Goal: Task Accomplishment & Management: Use online tool/utility

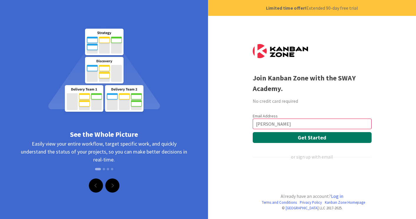
type input "[PERSON_NAME][EMAIL_ADDRESS][DOMAIN_NAME]"
click at [312, 139] on button "Get Started" at bounding box center [312, 137] width 119 height 11
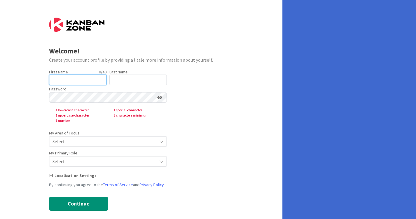
click at [86, 79] on input "text" at bounding box center [77, 80] width 57 height 11
type input "[PERSON_NAME]"
click at [128, 81] on input "text" at bounding box center [137, 80] width 57 height 11
type input "[PERSON_NAME]"
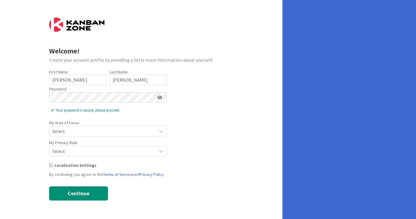
click at [130, 130] on span "Select" at bounding box center [102, 131] width 101 height 8
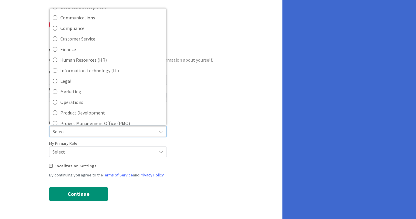
scroll to position [23, 0]
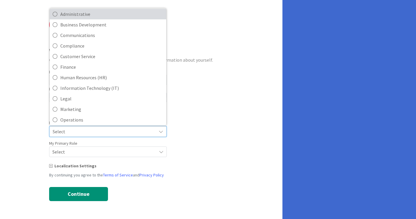
click at [94, 17] on span "Administrative" at bounding box center [111, 14] width 103 height 9
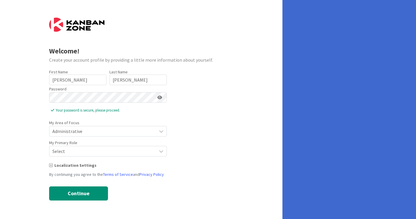
click at [101, 136] on span "Select" at bounding box center [102, 131] width 101 height 8
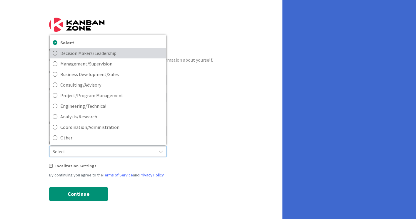
click at [103, 51] on span "Decision Makers/Leadership" at bounding box center [111, 53] width 103 height 9
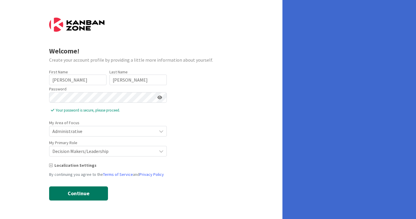
click at [94, 194] on button "Continue" at bounding box center [78, 194] width 59 height 14
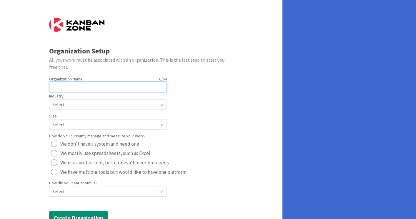
click at [101, 85] on input "text" at bounding box center [108, 87] width 118 height 11
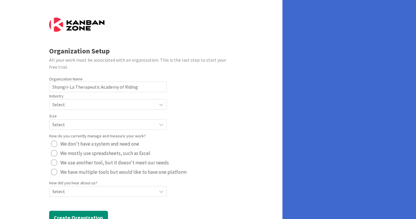
click at [131, 103] on span "Select" at bounding box center [102, 105] width 101 height 8
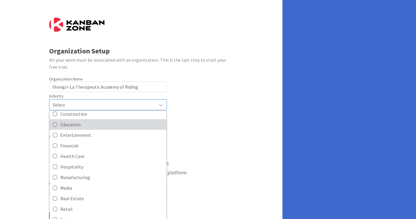
scroll to position [0, 0]
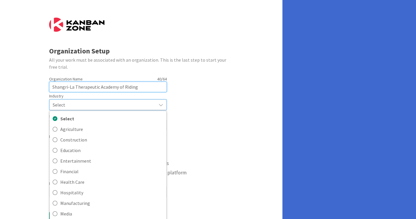
drag, startPoint x: 140, startPoint y: 87, endPoint x: 47, endPoint y: 86, distance: 93.0
click at [47, 86] on div "Organization Setup All your work must be associated with an organization. This …" at bounding box center [141, 120] width 282 height 241
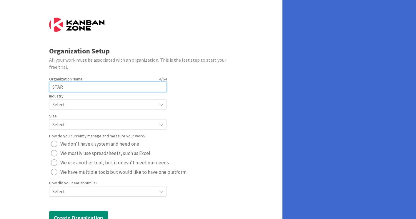
type input "STAR"
click at [106, 105] on span "Select" at bounding box center [102, 105] width 101 height 8
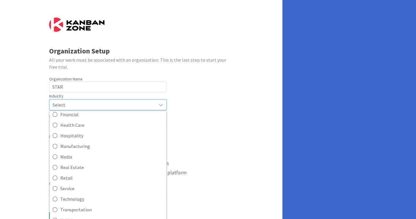
scroll to position [21, 0]
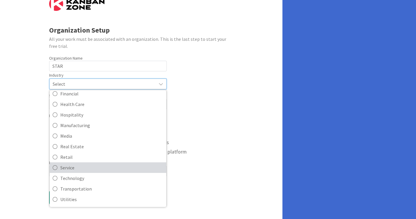
click at [78, 168] on span "Service" at bounding box center [111, 168] width 103 height 9
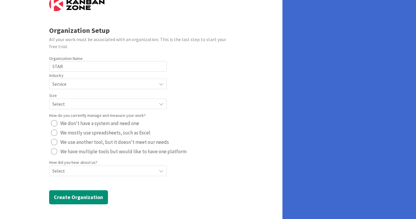
scroll to position [20, 0]
click at [100, 89] on span "Select" at bounding box center [102, 84] width 101 height 8
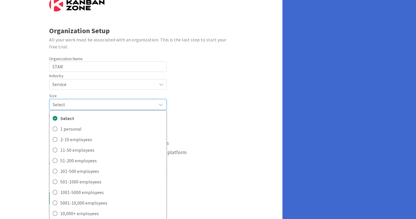
click at [106, 81] on span "Service" at bounding box center [102, 84] width 101 height 8
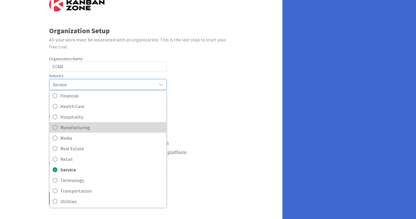
scroll to position [57, 0]
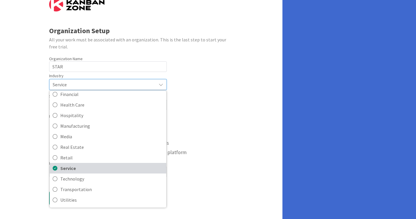
click at [86, 168] on span "Service" at bounding box center [111, 168] width 103 height 9
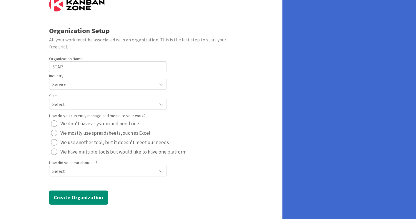
click at [109, 89] on span "Select" at bounding box center [102, 84] width 101 height 8
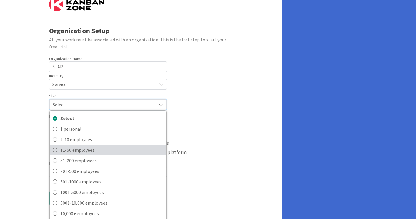
click at [78, 148] on span "11-50 employees" at bounding box center [111, 150] width 103 height 9
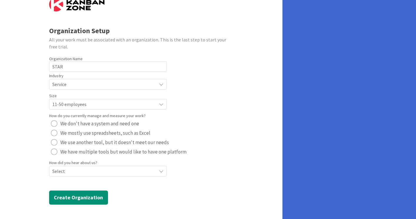
click at [54, 132] on div "radio" at bounding box center [54, 133] width 6 height 6
click at [79, 89] on span "Select" at bounding box center [102, 84] width 101 height 8
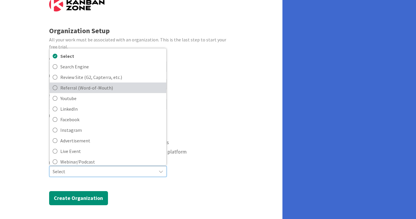
click at [63, 89] on span "Referral (Word-of-Mouth)" at bounding box center [111, 88] width 103 height 9
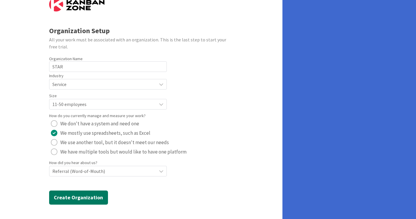
click at [75, 196] on button "Create Organization" at bounding box center [78, 198] width 59 height 14
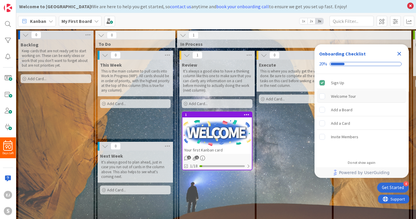
click at [397, 53] on icon "Close Checklist" at bounding box center [399, 53] width 7 height 7
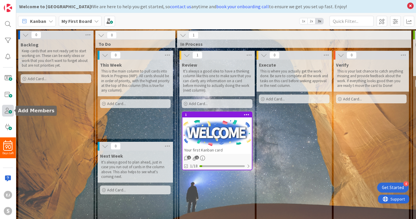
click at [6, 109] on span at bounding box center [8, 111] width 12 height 12
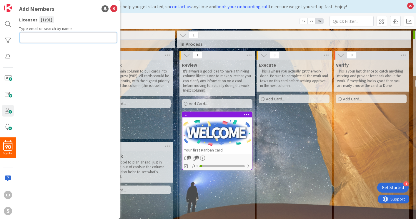
paste input "[EMAIL_ADDRESS][DOMAIN_NAME]"
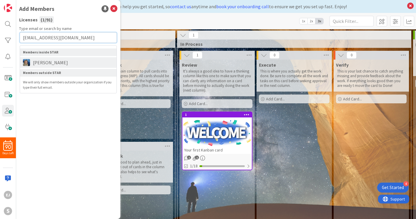
type input "[EMAIL_ADDRESS][DOMAIN_NAME]"
click at [54, 64] on span "[PERSON_NAME]" at bounding box center [50, 62] width 41 height 7
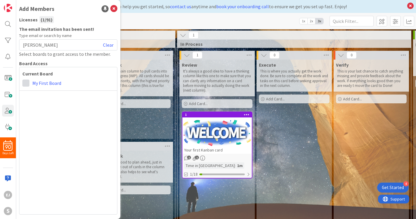
click at [26, 84] on span at bounding box center [25, 83] width 7 height 7
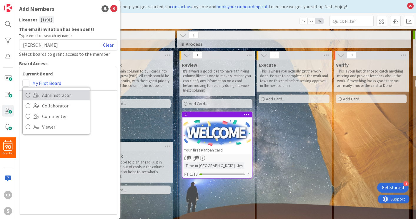
click at [27, 95] on icon at bounding box center [28, 95] width 5 height 9
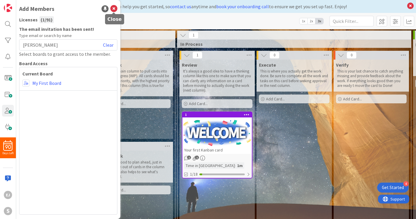
click at [115, 8] on icon at bounding box center [113, 8] width 7 height 7
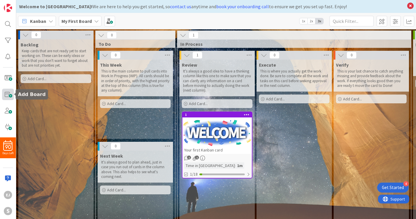
click at [6, 95] on span at bounding box center [8, 95] width 12 height 12
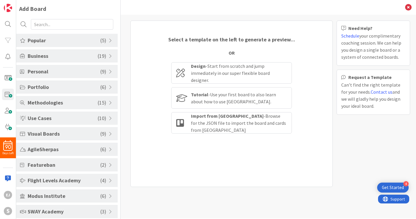
click at [66, 210] on span "SWAY Academy" at bounding box center [64, 212] width 73 height 8
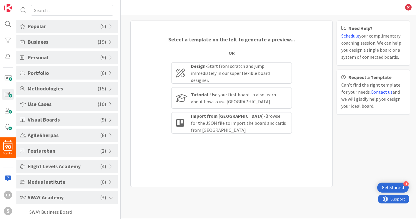
scroll to position [36, 0]
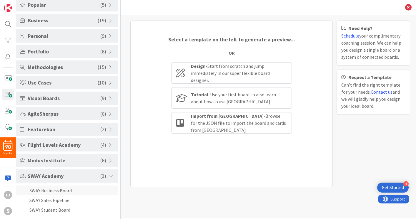
click at [69, 190] on li "SWAY Business Board" at bounding box center [66, 191] width 101 height 10
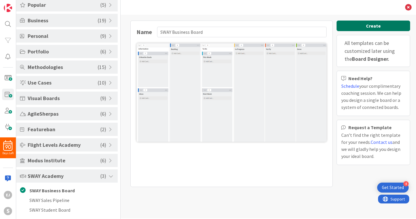
click at [384, 25] on button "Create" at bounding box center [374, 26] width 74 height 11
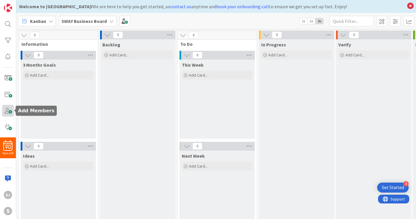
click at [6, 112] on span at bounding box center [8, 111] width 12 height 12
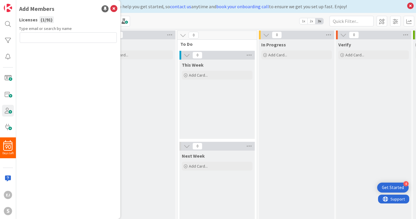
click at [36, 40] on input "text" at bounding box center [68, 37] width 97 height 11
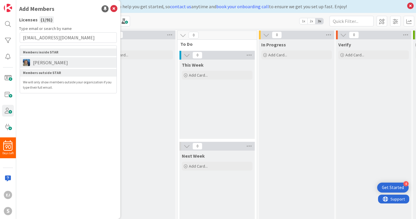
type input "[EMAIL_ADDRESS][DOMAIN_NAME]"
click at [53, 63] on span "[PERSON_NAME]" at bounding box center [50, 62] width 41 height 7
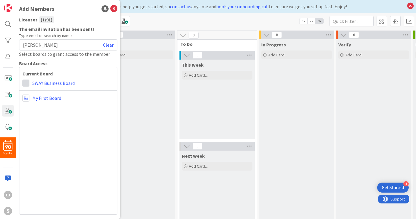
click at [28, 84] on span at bounding box center [25, 83] width 7 height 7
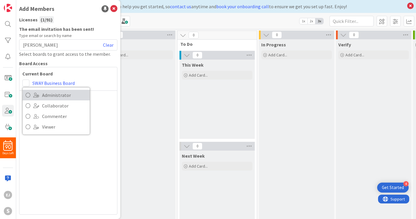
click at [29, 95] on icon at bounding box center [28, 95] width 5 height 9
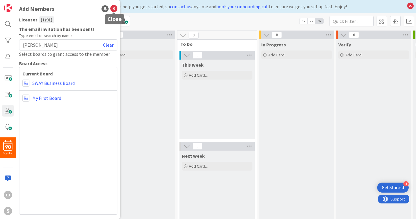
click at [113, 8] on icon at bounding box center [113, 8] width 7 height 7
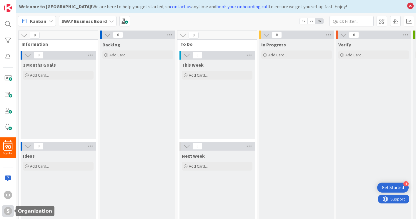
click at [6, 214] on div "S" at bounding box center [8, 211] width 8 height 8
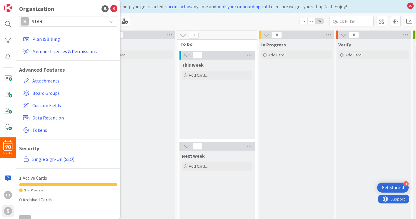
click at [78, 51] on link "Member Licenses & Permissions" at bounding box center [69, 51] width 97 height 11
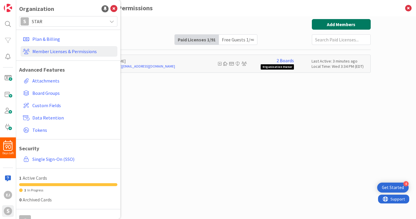
click at [331, 24] on button "Add Members" at bounding box center [341, 24] width 59 height 11
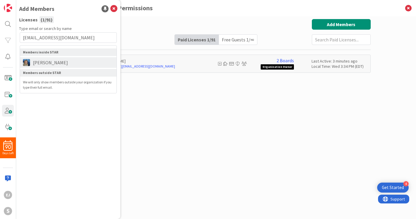
type input "[EMAIL_ADDRESS][DOMAIN_NAME]"
click at [44, 64] on span "[PERSON_NAME]" at bounding box center [50, 62] width 41 height 7
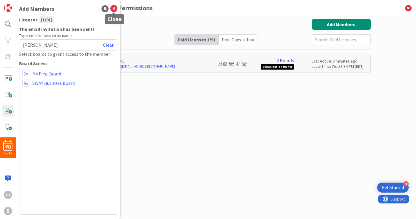
click at [114, 7] on icon at bounding box center [113, 8] width 7 height 7
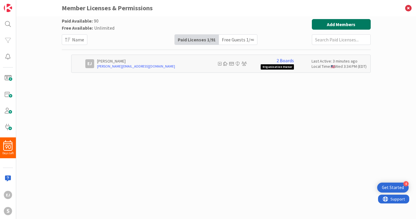
click at [328, 25] on button "Add Members" at bounding box center [341, 24] width 59 height 11
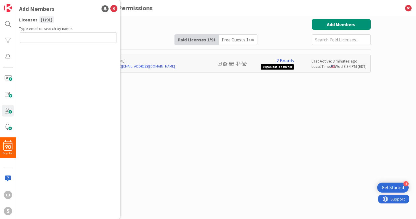
click at [81, 37] on input "text" at bounding box center [68, 37] width 97 height 11
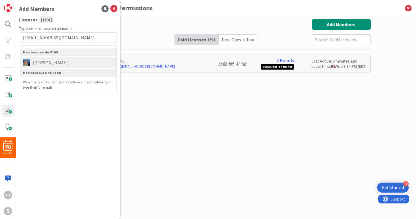
type input "[EMAIL_ADDRESS][DOMAIN_NAME]"
click at [50, 63] on span "[PERSON_NAME]" at bounding box center [50, 62] width 41 height 7
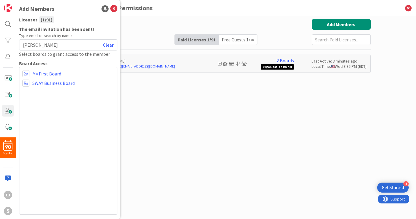
click at [49, 42] on div "Marina Alex Clear" at bounding box center [68, 44] width 98 height 11
click at [113, 9] on icon at bounding box center [113, 8] width 7 height 7
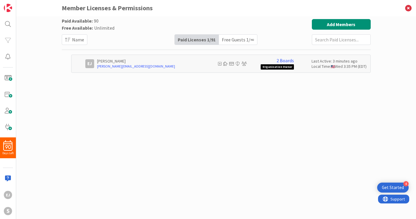
click at [220, 87] on div "Paid Available: 90 Free Available: Unlimited Name Paid Licenses 1 / 91 Free Gue…" at bounding box center [216, 112] width 309 height 186
click at [6, 112] on span at bounding box center [8, 111] width 12 height 12
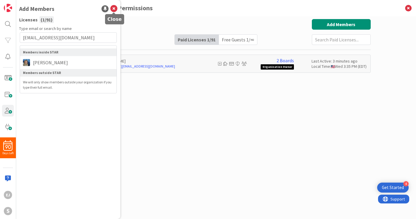
type input "[EMAIL_ADDRESS][DOMAIN_NAME]"
click at [115, 9] on icon at bounding box center [113, 8] width 7 height 7
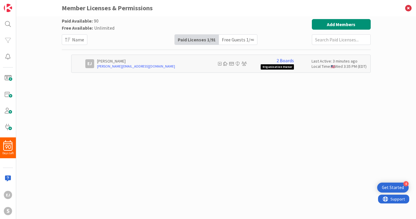
click at [134, 126] on div "Paid Available: 90 Free Available: Unlimited Name Paid Licenses 1 / 91 Free Gue…" at bounding box center [216, 112] width 309 height 186
click at [409, 9] on icon at bounding box center [408, 8] width 15 height 16
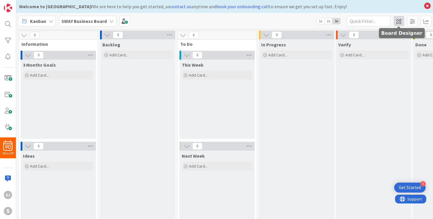
click at [400, 21] on span at bounding box center [399, 21] width 11 height 11
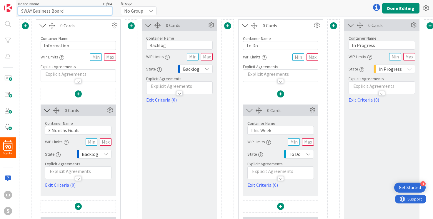
drag, startPoint x: 72, startPoint y: 11, endPoint x: 1, endPoint y: 10, distance: 70.3
click at [1, 9] on div "90 Days Left EJ S Board Name 19 / 64 SWAY Business Board Group No Group Done Ed…" at bounding box center [216, 109] width 433 height 219
type input "STAR Strategy Board"
click at [404, 7] on button "Done Editing" at bounding box center [400, 8] width 37 height 11
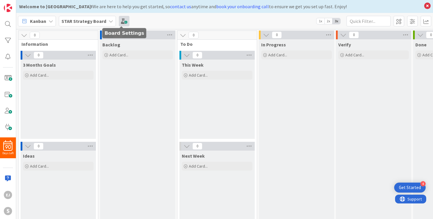
click at [121, 21] on span at bounding box center [124, 21] width 11 height 11
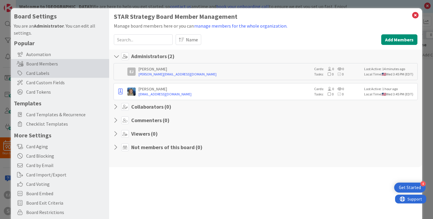
click at [50, 74] on div "Card Labels" at bounding box center [60, 73] width 98 height 9
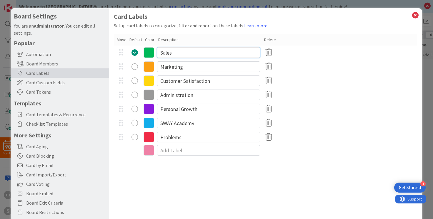
drag, startPoint x: 185, startPoint y: 53, endPoint x: 159, endPoint y: 53, distance: 25.9
click at [159, 53] on input "Sales" at bounding box center [208, 52] width 103 height 11
type input "Fundraising"
drag, startPoint x: 187, startPoint y: 66, endPoint x: 157, endPoint y: 67, distance: 30.3
click at [157, 67] on input "Marketing" at bounding box center [208, 66] width 103 height 11
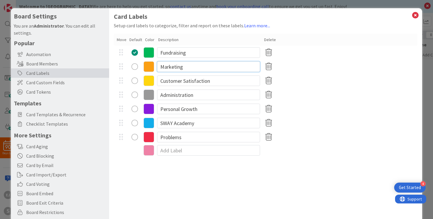
click at [196, 68] on input "Marketing" at bounding box center [208, 66] width 103 height 11
type input "Marketing & Communications"
drag, startPoint x: 218, startPoint y: 83, endPoint x: 156, endPoint y: 81, distance: 62.4
click at [156, 81] on div "Customer Satisfaction" at bounding box center [266, 81] width 304 height 14
type input "Volunteers"
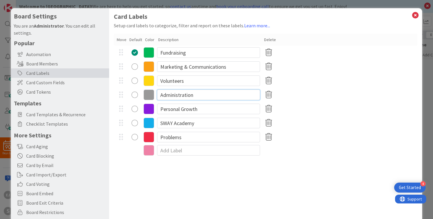
drag, startPoint x: 194, startPoint y: 96, endPoint x: 154, endPoint y: 96, distance: 40.0
click at [154, 96] on div "Administration" at bounding box center [266, 95] width 304 height 14
type input "Operations"
drag, startPoint x: 201, startPoint y: 110, endPoint x: 159, endPoint y: 110, distance: 41.2
click at [159, 110] on input "Personal Growth" at bounding box center [208, 109] width 103 height 11
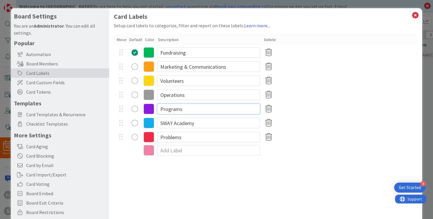
type input "Programs"
drag, startPoint x: 202, startPoint y: 124, endPoint x: 158, endPoint y: 122, distance: 43.9
click at [158, 122] on input "SWAY Academy" at bounding box center [208, 123] width 103 height 11
type input "Horses"
drag, startPoint x: 187, startPoint y: 140, endPoint x: 158, endPoint y: 138, distance: 29.8
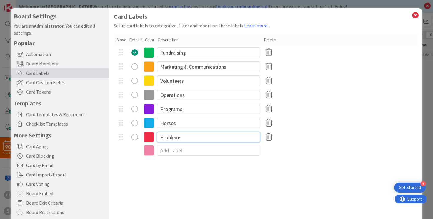
click at [158, 138] on input "Problems" at bounding box center [208, 137] width 103 height 11
click at [266, 140] on icon at bounding box center [268, 137] width 11 height 12
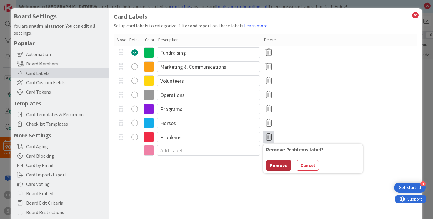
click at [276, 167] on button "Remove" at bounding box center [278, 165] width 25 height 11
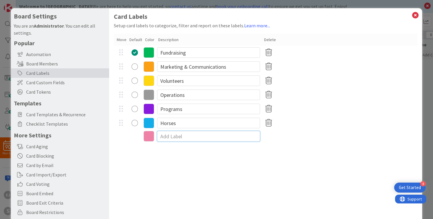
click at [167, 138] on input at bounding box center [208, 136] width 103 height 11
type input "f"
type input "Facilities & Barn"
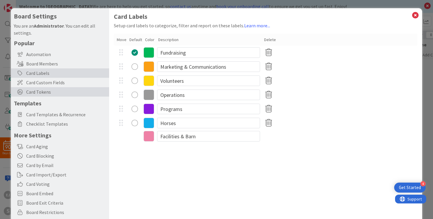
click at [46, 93] on span "Card Tokens" at bounding box center [66, 92] width 80 height 7
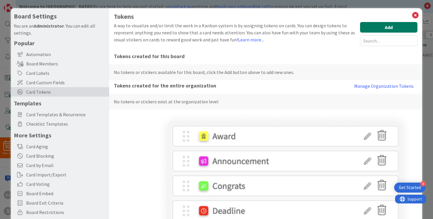
click at [384, 28] on button "Add" at bounding box center [388, 27] width 57 height 11
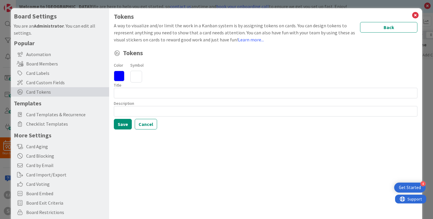
click at [118, 75] on icon at bounding box center [119, 76] width 11 height 11
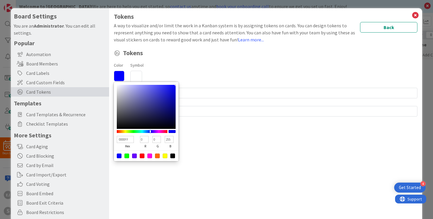
type input "01FF00"
type input "1"
type input "255"
type input "0"
click at [134, 132] on div at bounding box center [142, 131] width 51 height 3
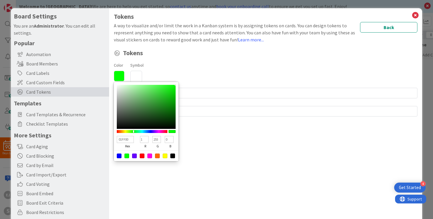
click at [137, 74] on icon at bounding box center [136, 77] width 12 height 12
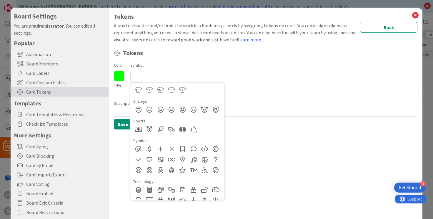
scroll to position [373, 0]
click at [148, 150] on div at bounding box center [149, 149] width 11 height 11
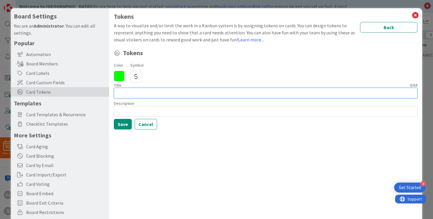
click at [135, 94] on input at bounding box center [266, 93] width 304 height 11
type input "P"
type input "PRIORITY"
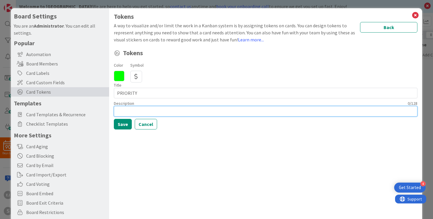
click at [140, 112] on input at bounding box center [266, 111] width 304 height 11
type input "Most important"
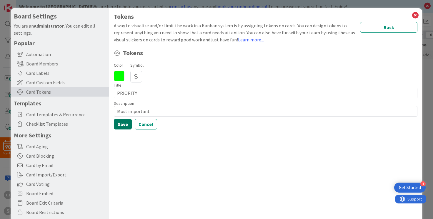
click at [121, 125] on button "Save" at bounding box center [123, 124] width 18 height 11
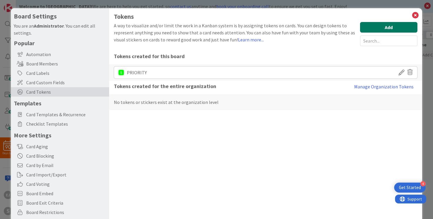
click at [374, 29] on button "Add" at bounding box center [388, 27] width 57 height 11
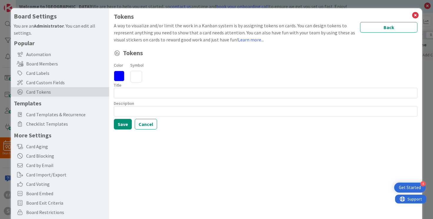
click at [121, 76] on icon at bounding box center [119, 76] width 11 height 11
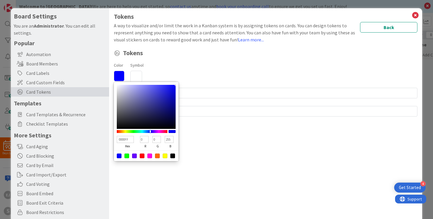
type input "FFAB00"
type input "255"
type input "171"
type input "0"
click at [122, 132] on div at bounding box center [142, 131] width 51 height 3
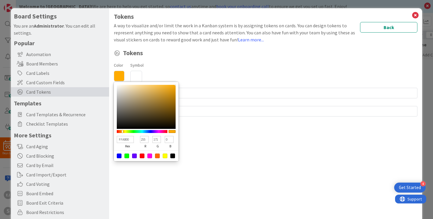
type input "FFCE00"
type input "206"
click at [124, 132] on div at bounding box center [142, 131] width 51 height 3
type input "FFAB00"
type input "171"
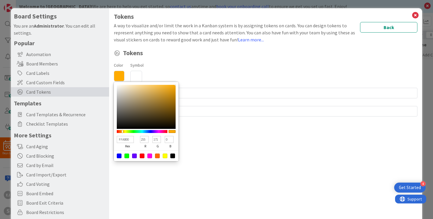
click at [122, 132] on div at bounding box center [142, 131] width 51 height 3
click at [136, 74] on icon at bounding box center [136, 77] width 12 height 12
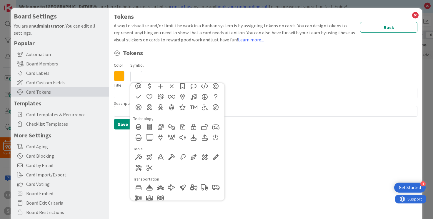
scroll to position [442, 0]
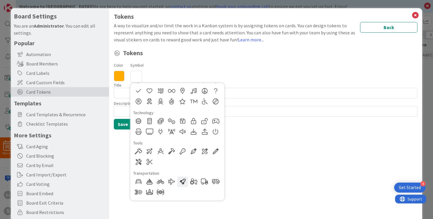
click at [182, 181] on div at bounding box center [182, 182] width 11 height 11
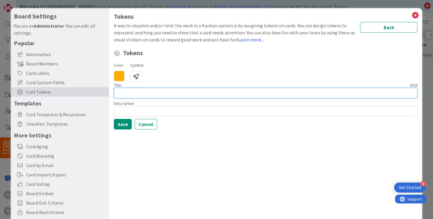
click at [159, 94] on input at bounding box center [266, 93] width 304 height 11
type input "S"
type input "ASAP"
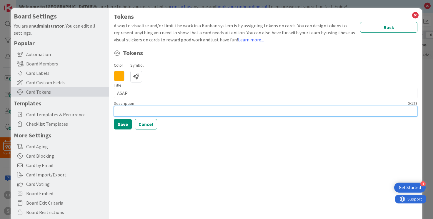
click at [166, 112] on input at bounding box center [266, 111] width 304 height 11
type input "Complete Now"
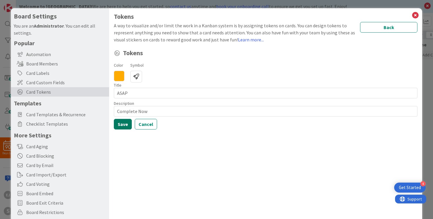
click at [121, 125] on button "Save" at bounding box center [123, 124] width 18 height 11
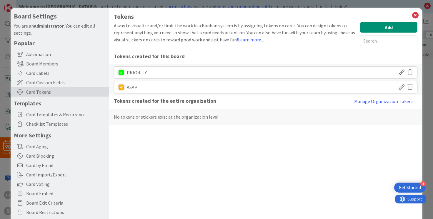
click at [141, 86] on div "ASAP" at bounding box center [266, 87] width 304 height 12
click at [402, 87] on icon at bounding box center [402, 87] width 6 height 10
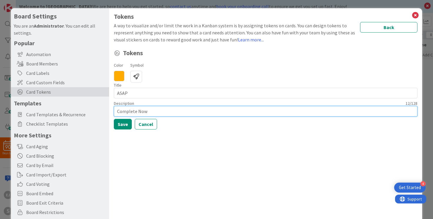
click at [155, 112] on input "Complete Now" at bounding box center [266, 111] width 304 height 11
type input "Complete Quickly"
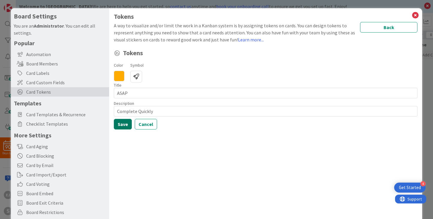
click at [123, 126] on button "Save" at bounding box center [123, 124] width 18 height 11
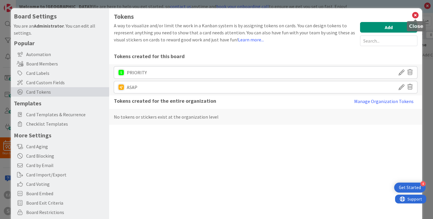
click at [414, 15] on icon at bounding box center [416, 15] width 8 height 8
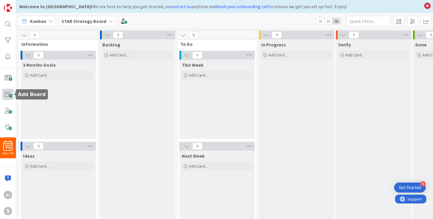
click at [6, 95] on span at bounding box center [8, 95] width 12 height 12
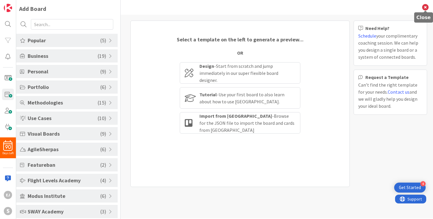
click at [416, 7] on icon at bounding box center [425, 7] width 6 height 6
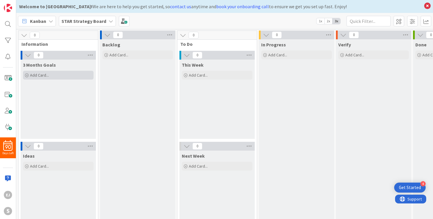
click at [36, 76] on span "Add Card..." at bounding box center [39, 75] width 19 height 5
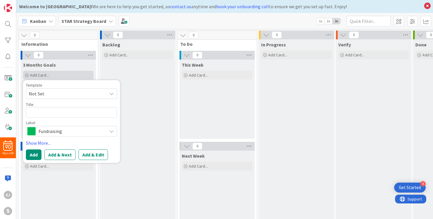
type textarea "x"
type textarea "D"
type textarea "x"
type textarea "Do"
type textarea "x"
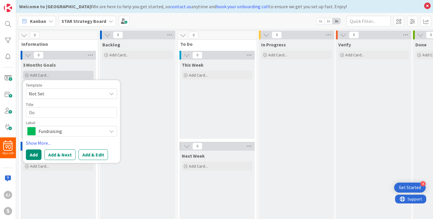
type textarea "Don"
type textarea "x"
type textarea "Dono"
type textarea "x"
type textarea "Donor"
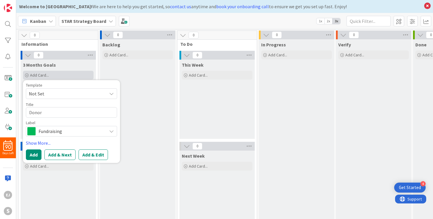
type textarea "x"
type textarea "Donor"
type textarea "x"
type textarea "Donor M"
type textarea "x"
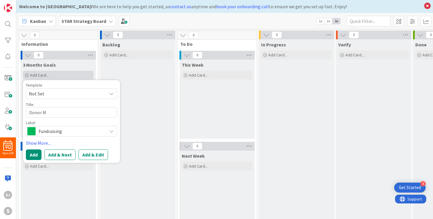
type textarea "Donor Me"
type textarea "x"
type textarea "Donor Mes"
type textarea "x"
type textarea "Donor Mess"
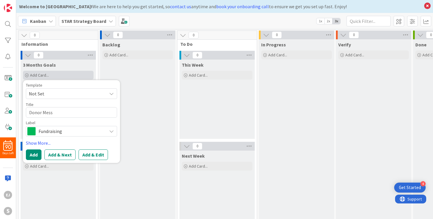
type textarea "x"
type textarea "Donor Messa"
type textarea "x"
type textarea "Donor Messag"
type textarea "x"
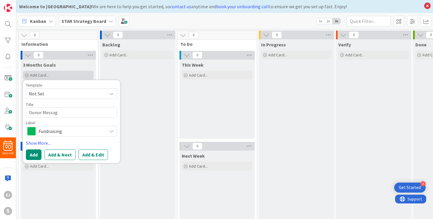
type textarea "Donor Messagi"
type textarea "x"
type textarea "Donor Messaging"
type textarea "x"
type textarea "Donor Messaging"
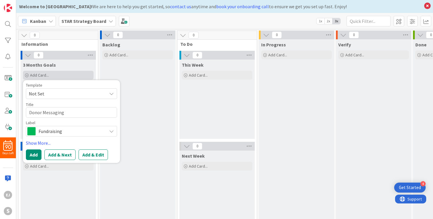
type textarea "x"
type textarea "Donor Messaging P"
type textarea "x"
type textarea "Donor Messaging Pl"
type textarea "x"
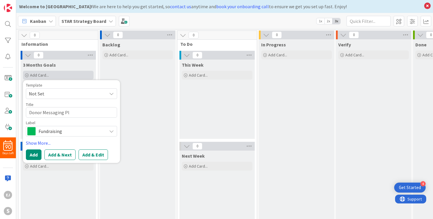
type textarea "Donor Messaging Pla"
type textarea "x"
type textarea "Donor Messaging Plan"
click at [36, 156] on button "Add" at bounding box center [34, 155] width 16 height 11
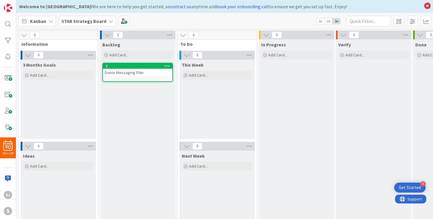
click at [106, 73] on div "Donor Messaging Plan" at bounding box center [137, 73] width 69 height 8
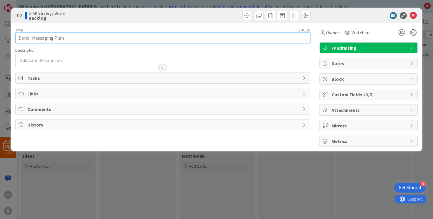
click at [18, 38] on input "Donor Messaging Plan" at bounding box center [162, 38] width 295 height 11
type input "Build Donor Messaging Plan"
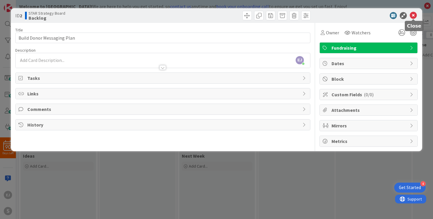
click at [413, 16] on icon at bounding box center [413, 15] width 7 height 7
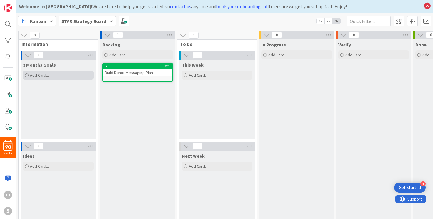
click at [44, 74] on span "Add Card..." at bounding box center [39, 75] width 19 height 5
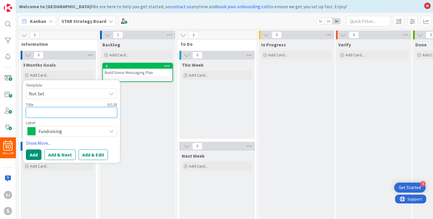
type textarea "x"
type textarea "M"
type textarea "x"
type textarea "Mak"
type textarea "x"
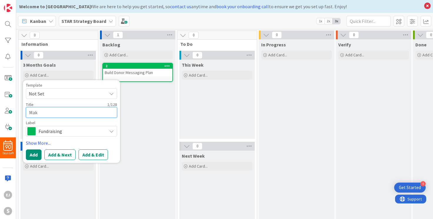
type textarea "Make"
type textarea "x"
type textarea "Make"
type textarea "x"
type textarea "Make $"
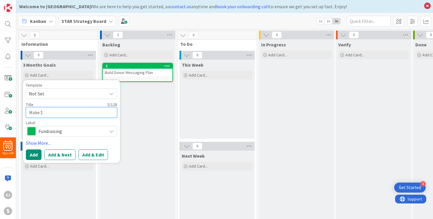
type textarea "x"
type textarea "Make $1"
type textarea "x"
type textarea "Make $1."
type textarea "x"
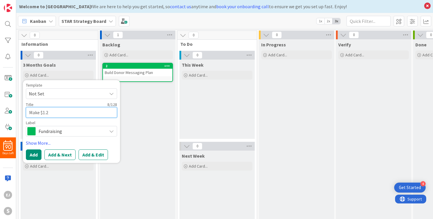
type textarea "Make $1.21"
type textarea "x"
type textarea "Make $1.213"
type textarea "x"
type textarea "Make $1.213"
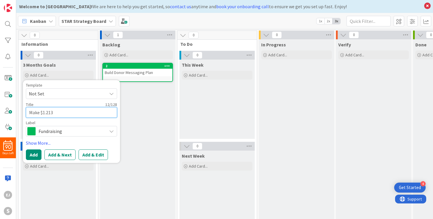
type textarea "x"
type textarea "Make $1.213 B"
type textarea "x"
type textarea "Make $1.213 Bu"
type textarea "x"
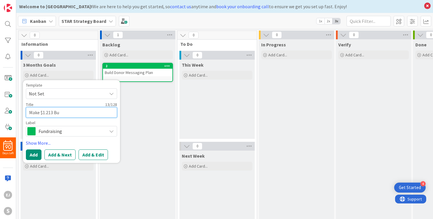
type textarea "Make $1.213 Bud"
type textarea "x"
type textarea "Make $1.213 Budg"
type textarea "x"
type textarea "Make $1.213 Budge"
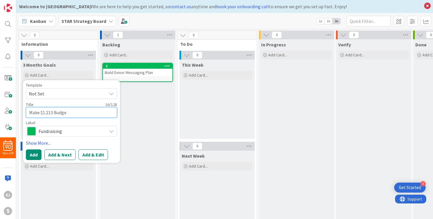
type textarea "x"
type textarea "Make $1.213 Budget"
click at [31, 157] on button "Add" at bounding box center [34, 155] width 16 height 11
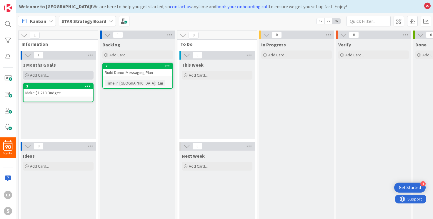
click at [38, 75] on span "Add Card..." at bounding box center [39, 75] width 19 height 5
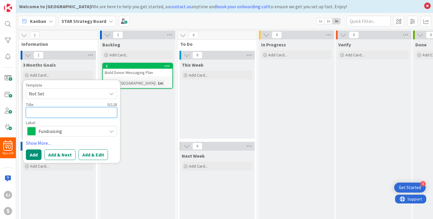
type textarea "x"
type textarea "A"
type textarea "x"
type textarea "Ach"
type textarea "x"
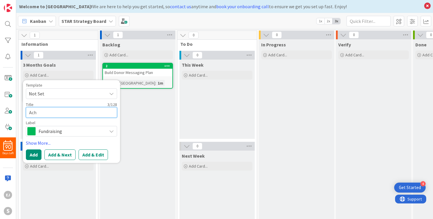
type textarea "Achi"
type textarea "x"
type textarea "Achie"
type textarea "x"
type textarea "Achiev"
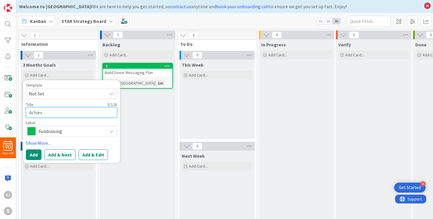
type textarea "x"
type textarea "Achieve"
type textarea "x"
type textarea "Achieve S"
type textarea "x"
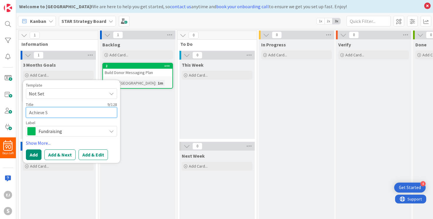
type textarea "Achieve St"
type textarea "x"
type textarea "Achieve Str"
type textarea "x"
type textarea "Achieve Stre"
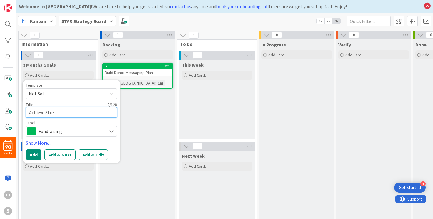
type textarea "x"
type textarea "Achieve Stret"
type textarea "x"
type textarea "Achieve Stretc"
type textarea "x"
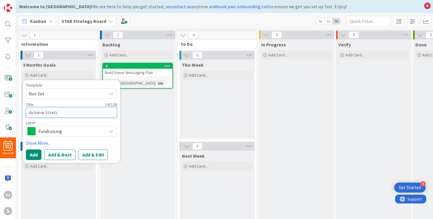
type textarea "Achieve Stretch"
type textarea "x"
type textarea "Achieve Stretch"
type textarea "x"
type textarea "Achieve Stretch $"
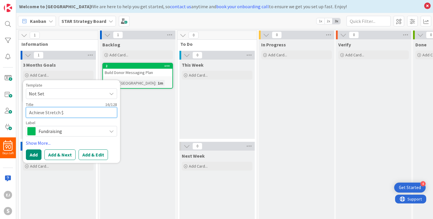
type textarea "x"
type textarea "Achieve Stretch $1"
type textarea "x"
type textarea "Achieve Stretch $1."
type textarea "x"
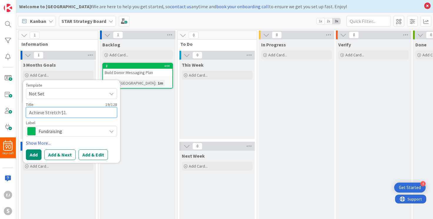
type textarea "Achieve Stretch $1.5"
type textarea "x"
type textarea "Achieve Stretch $1.5M"
type textarea "x"
type textarea "Achieve Stretch $1.5M"
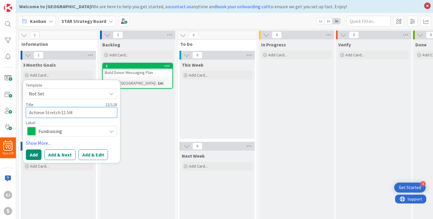
type textarea "x"
type textarea "Achieve Stretch $1.5M B"
type textarea "x"
type textarea "Achieve Stretch $1.5M Bu"
type textarea "x"
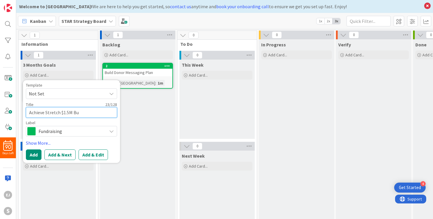
type textarea "Achieve Stretch $1.5M Bud"
type textarea "x"
type textarea "Achieve Stretch $1.5M Budg"
type textarea "x"
type textarea "Achieve Stretch $1.5M Budge"
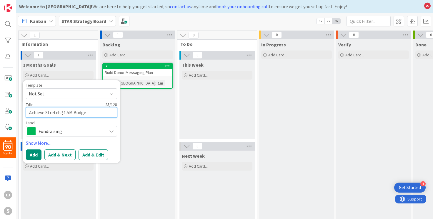
type textarea "x"
type textarea "Achieve Stretch $1.5M Budget"
click at [34, 157] on button "Add" at bounding box center [34, 155] width 16 height 11
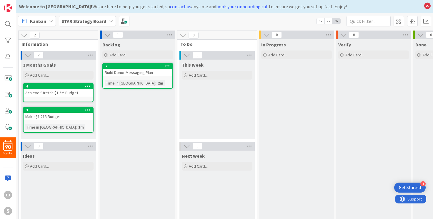
click at [59, 116] on div "Make $1.213 Budget" at bounding box center [58, 117] width 69 height 8
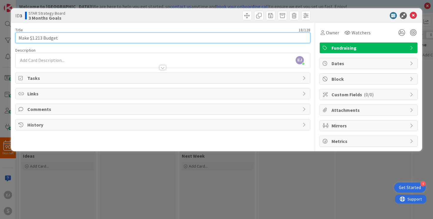
click at [43, 38] on input "Make $1.213 Budget" at bounding box center [162, 38] width 295 height 11
type input "Make $1.2M Budget"
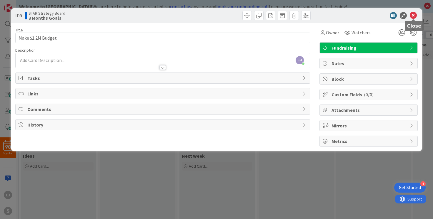
click at [413, 13] on icon at bounding box center [413, 15] width 7 height 7
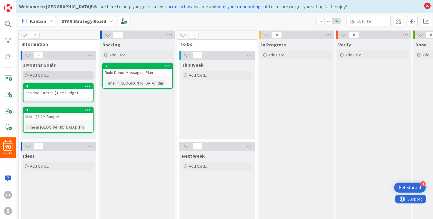
click at [32, 75] on span "Add Card..." at bounding box center [39, 75] width 19 height 5
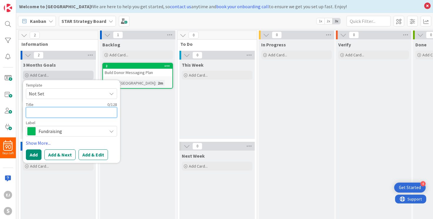
type textarea "x"
type textarea "A"
type textarea "x"
type textarea "Ac"
type textarea "x"
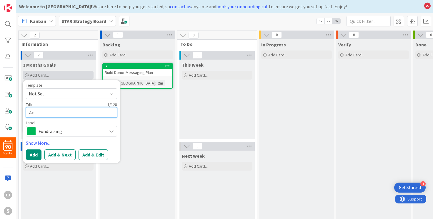
type textarea "Ach"
type textarea "x"
type textarea "Achi"
type textarea "x"
type textarea "Achie"
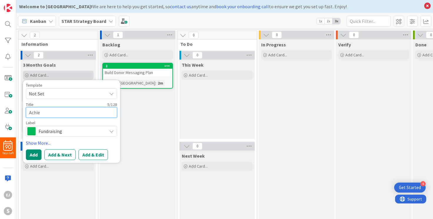
type textarea "x"
type textarea "Achiev"
type textarea "x"
type textarea "Achieve"
type textarea "x"
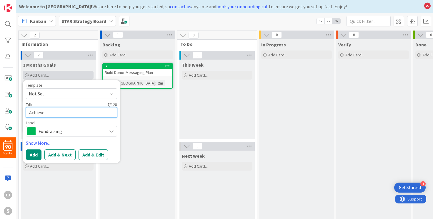
type textarea "Achieve"
type textarea "x"
type textarea "Achieve $"
type textarea "x"
type textarea "Achieve $1"
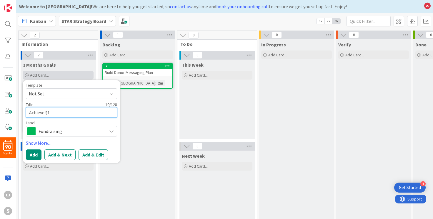
type textarea "x"
type textarea "Achieve $1."
type textarea "x"
type textarea "Achieve $1.7"
type textarea "x"
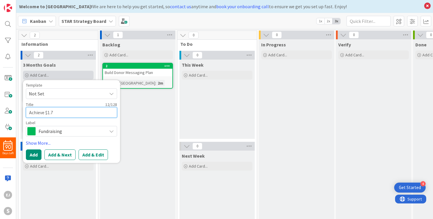
type textarea "Achieve $1.7M"
type textarea "x"
type textarea "Achieve $1.7M"
type textarea "x"
type textarea "Achieve $1.7M B"
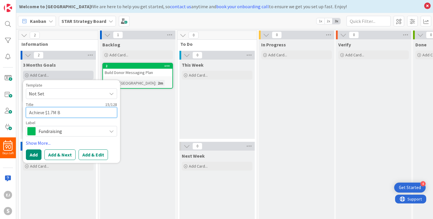
type textarea "x"
type textarea "Achieve $1.7M Bu"
type textarea "x"
type textarea "Achieve $1.7M Bud"
type textarea "x"
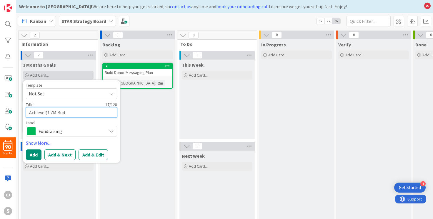
type textarea "Achieve $1.7M Bu"
type textarea "x"
type textarea "Achieve $1.7M B"
type textarea "x"
type textarea "Achieve $1.7M"
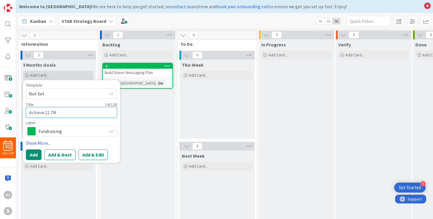
type textarea "x"
type textarea "Achieve $1.7M S"
type textarea "x"
type textarea "Achieve $1.7M Su"
type textarea "x"
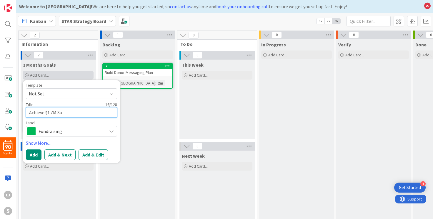
type textarea "Achieve $1.7M Sup"
type textarea "x"
type textarea "Achieve $1.7M Supe"
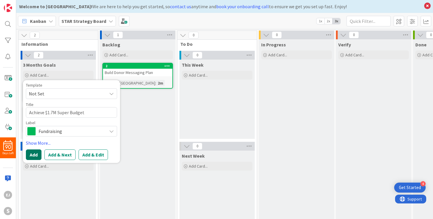
click at [32, 154] on button "Add" at bounding box center [34, 155] width 16 height 11
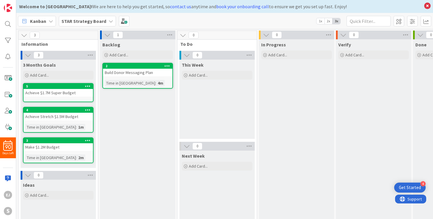
click at [76, 117] on div "Achieve Stretch $1.5M Budget" at bounding box center [58, 117] width 69 height 8
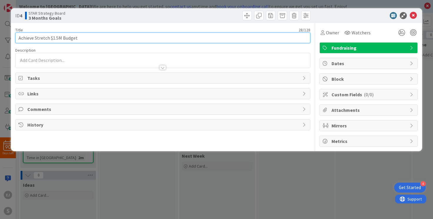
click at [49, 37] on input "Achieve Stretch $1.5M Budget" at bounding box center [162, 38] width 295 height 11
click at [48, 38] on input "Achieve $1.5M Budget" at bounding box center [162, 38] width 295 height 11
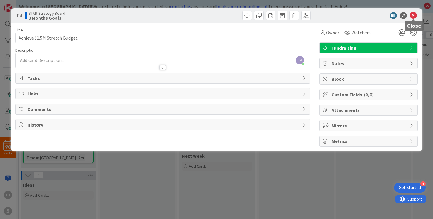
click at [412, 15] on icon at bounding box center [413, 15] width 7 height 7
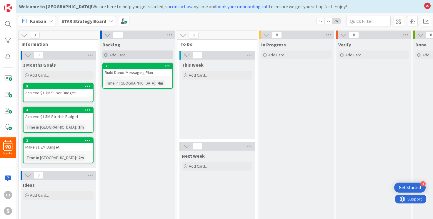
click at [119, 54] on span "Add Card..." at bounding box center [118, 54] width 19 height 5
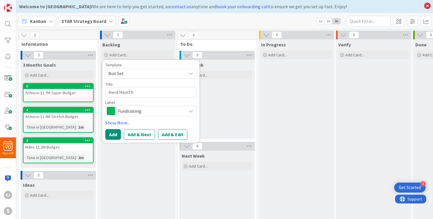
click at [193, 110] on div "Fundraising" at bounding box center [150, 111] width 91 height 11
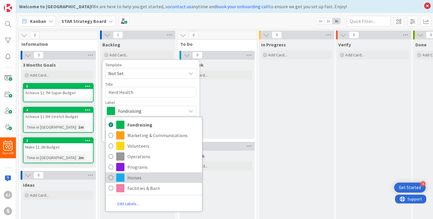
click at [144, 178] on span "Horses" at bounding box center [163, 178] width 72 height 9
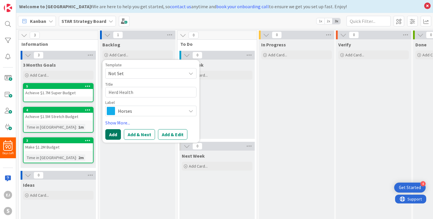
click at [111, 137] on button "Add" at bounding box center [113, 134] width 16 height 11
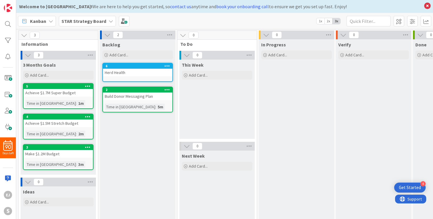
click at [126, 73] on div "Herd Health" at bounding box center [137, 73] width 69 height 8
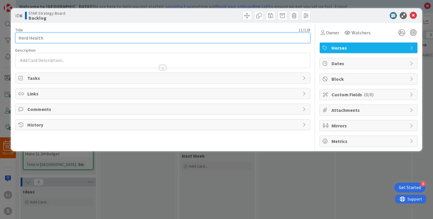
click at [19, 37] on input "Herd Health" at bounding box center [162, 38] width 295 height 11
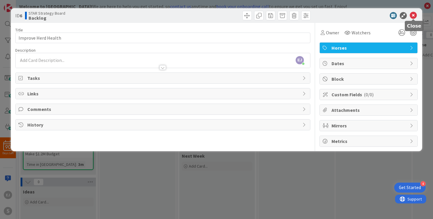
click at [414, 15] on icon at bounding box center [413, 15] width 7 height 7
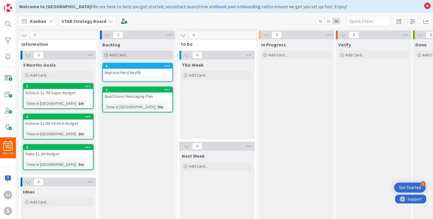
click at [116, 55] on span "Add Card..." at bounding box center [118, 54] width 19 height 5
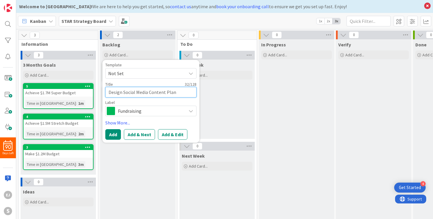
drag, startPoint x: 122, startPoint y: 94, endPoint x: 112, endPoint y: 94, distance: 10.6
click at [112, 94] on textarea "Design Social Media Content Plan" at bounding box center [150, 92] width 91 height 11
click at [188, 110] on div "Fundraising" at bounding box center [150, 111] width 91 height 11
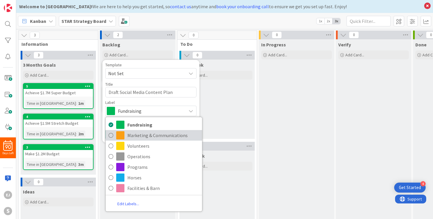
click at [154, 136] on span "Marketing & Communications" at bounding box center [163, 135] width 72 height 9
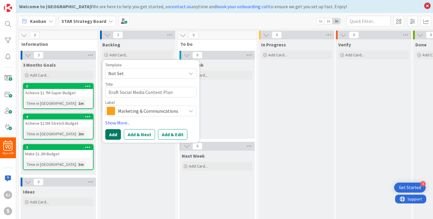
click at [111, 131] on button "Add" at bounding box center [113, 134] width 16 height 11
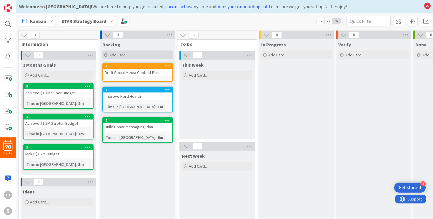
click at [115, 55] on span "Add Card..." at bounding box center [118, 54] width 19 height 5
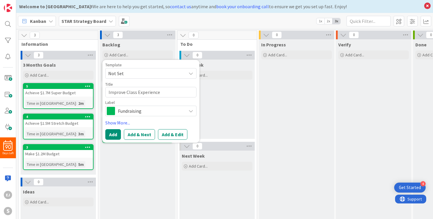
click at [166, 109] on span "Fundraising" at bounding box center [150, 111] width 65 height 8
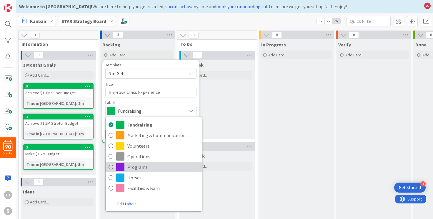
click at [142, 167] on span "Programs" at bounding box center [163, 167] width 72 height 9
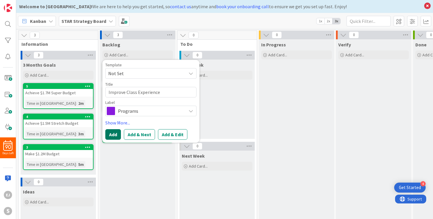
click at [117, 134] on button "Add" at bounding box center [113, 134] width 16 height 11
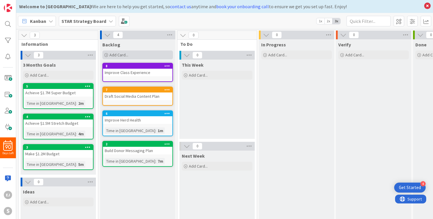
click at [118, 54] on span "Add Card..." at bounding box center [118, 54] width 19 height 5
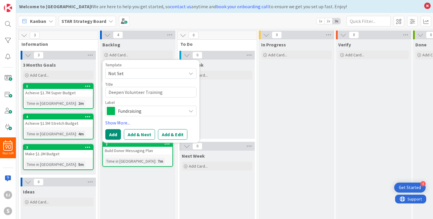
click at [156, 112] on span "Fundraising" at bounding box center [150, 111] width 65 height 8
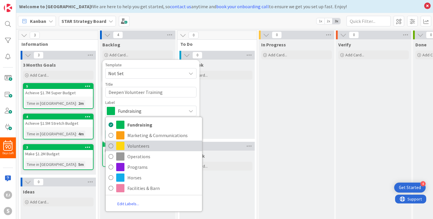
click at [147, 147] on span "Volunteers" at bounding box center [163, 146] width 72 height 9
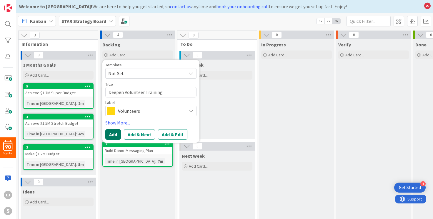
click at [112, 135] on button "Add" at bounding box center [113, 134] width 16 height 11
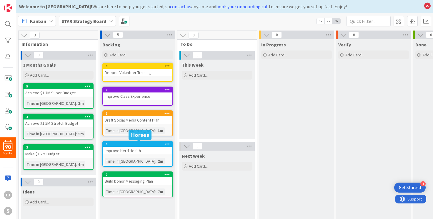
click at [132, 145] on div "6" at bounding box center [139, 144] width 67 height 4
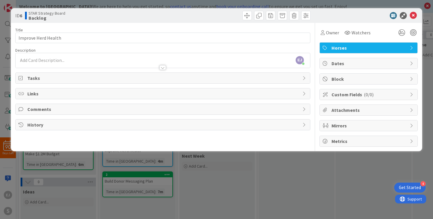
click at [303, 79] on icon at bounding box center [304, 78] width 5 height 5
click at [52, 90] on button "Add Checklist" at bounding box center [39, 92] width 41 height 11
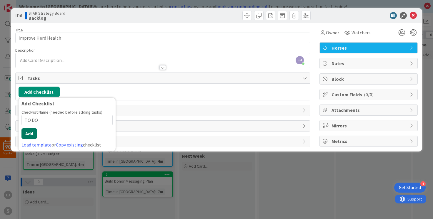
click at [28, 137] on button "Add" at bounding box center [29, 134] width 16 height 11
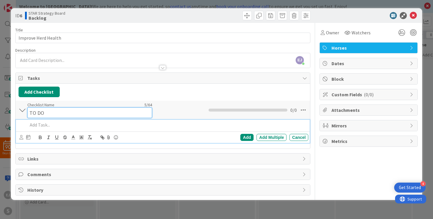
click at [43, 109] on input "TO DO" at bounding box center [89, 113] width 125 height 11
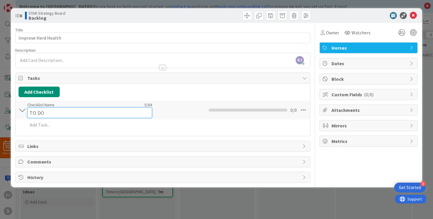
drag, startPoint x: 46, startPoint y: 114, endPoint x: 28, endPoint y: 113, distance: 17.7
click at [28, 113] on input "TO DO" at bounding box center [89, 113] width 125 height 11
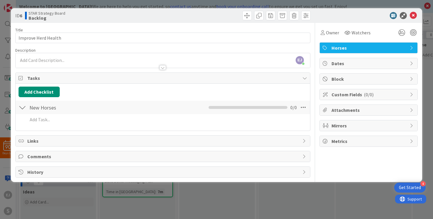
click at [70, 93] on div "Add Checklist Back" at bounding box center [163, 92] width 289 height 11
click at [49, 94] on button "Add Checklist" at bounding box center [39, 92] width 41 height 11
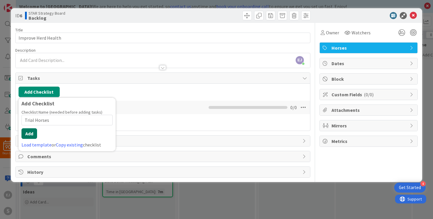
click at [34, 133] on button "Add" at bounding box center [29, 134] width 16 height 11
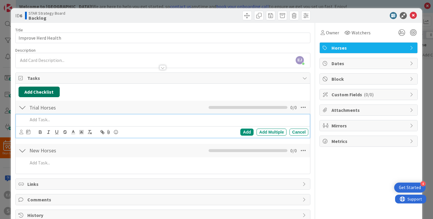
click at [42, 92] on button "Add Checklist" at bounding box center [39, 92] width 41 height 11
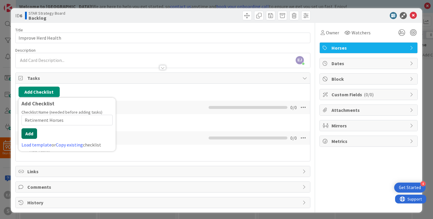
click at [32, 134] on button "Add" at bounding box center [29, 134] width 16 height 11
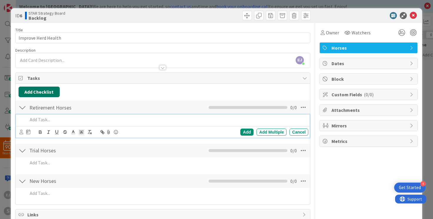
click at [45, 91] on button "Add Checklist" at bounding box center [39, 92] width 41 height 11
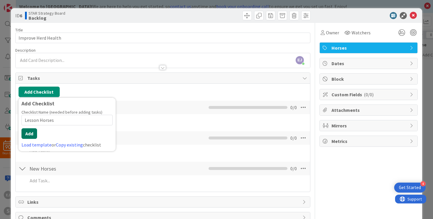
click at [32, 134] on button "Add" at bounding box center [29, 134] width 16 height 11
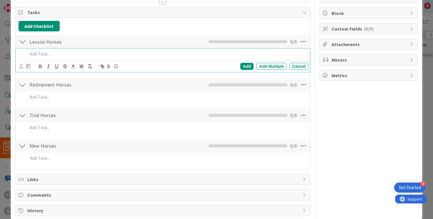
scroll to position [52, 0]
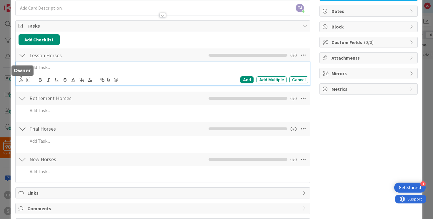
click at [22, 82] on icon at bounding box center [21, 80] width 4 height 4
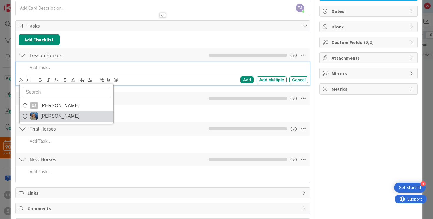
click at [51, 118] on span "[PERSON_NAME]" at bounding box center [60, 116] width 39 height 9
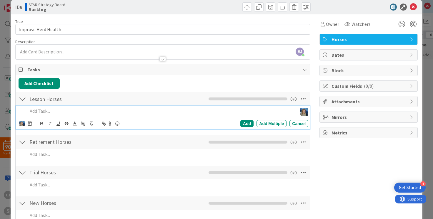
scroll to position [0, 0]
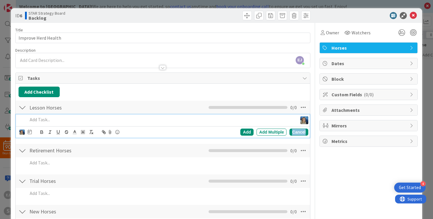
click at [307, 134] on div "Cancel" at bounding box center [298, 132] width 19 height 7
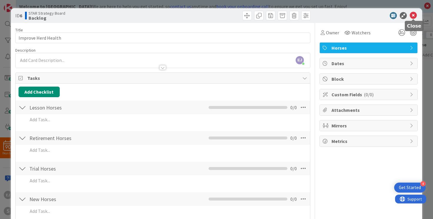
click at [415, 15] on icon at bounding box center [413, 15] width 7 height 7
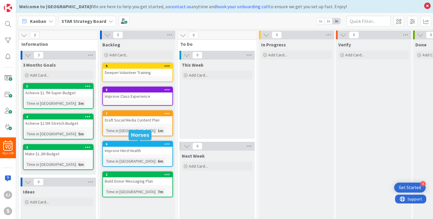
click at [152, 144] on div "6" at bounding box center [139, 144] width 67 height 4
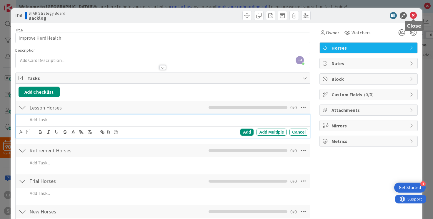
click at [414, 15] on icon at bounding box center [413, 15] width 7 height 7
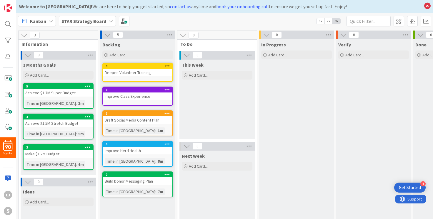
click at [110, 22] on icon at bounding box center [111, 21] width 5 height 5
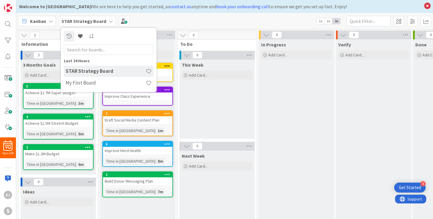
click at [199, 19] on div "Kanban STAR Strategy Board Last 24 Hours STAR Strategy Board My First Board 1x …" at bounding box center [224, 21] width 417 height 16
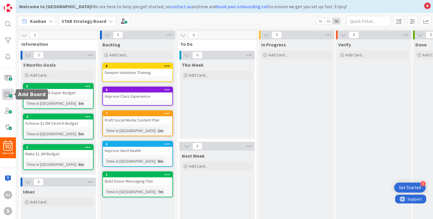
click at [7, 94] on span at bounding box center [8, 95] width 12 height 12
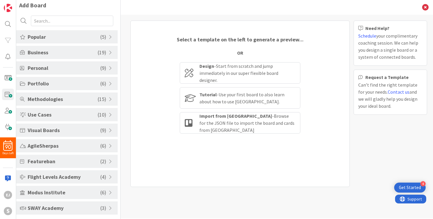
click at [112, 210] on span at bounding box center [111, 208] width 5 height 5
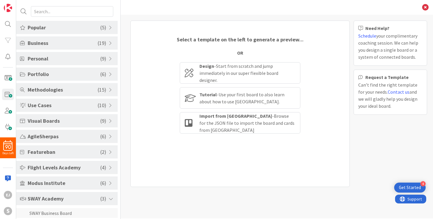
scroll to position [36, 0]
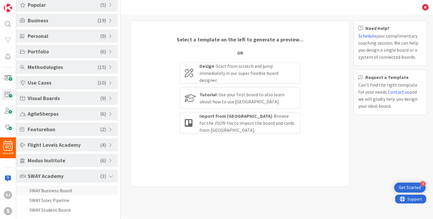
click at [74, 190] on li "SWAY Business Board" at bounding box center [66, 191] width 101 height 10
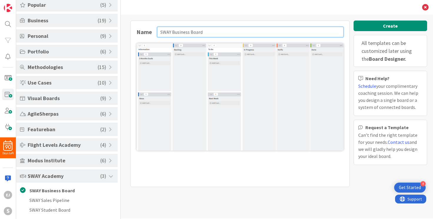
drag, startPoint x: 205, startPoint y: 34, endPoint x: 158, endPoint y: 32, distance: 47.4
click at [158, 32] on input "SWAY Business Board" at bounding box center [250, 32] width 187 height 11
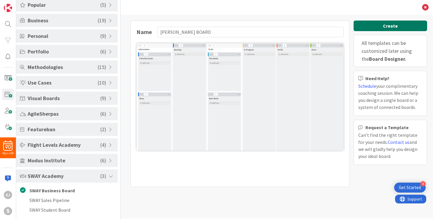
click at [388, 25] on button "Create" at bounding box center [391, 26] width 74 height 11
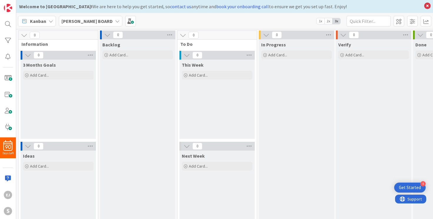
click at [115, 22] on icon at bounding box center [117, 21] width 5 height 5
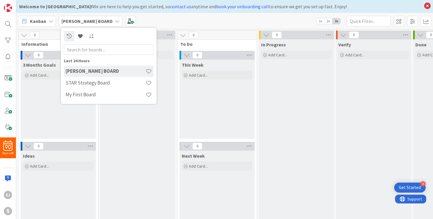
click at [163, 20] on div "Kanban EMILY BOARD Last 24 Hours EMILY BOARD STAR Strategy Board My First Board…" at bounding box center [224, 21] width 417 height 16
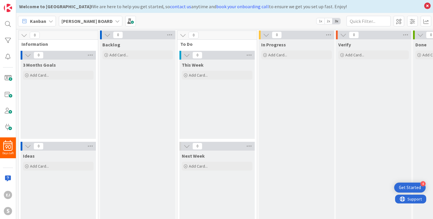
click at [48, 66] on span "3 Months Goals" at bounding box center [39, 65] width 33 height 6
click at [115, 22] on icon at bounding box center [117, 21] width 5 height 5
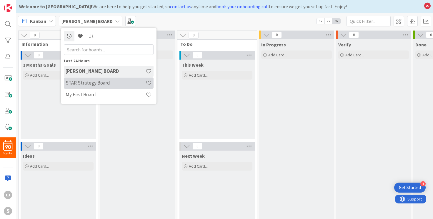
click at [95, 82] on h4 "STAR Strategy Board" at bounding box center [106, 83] width 80 height 6
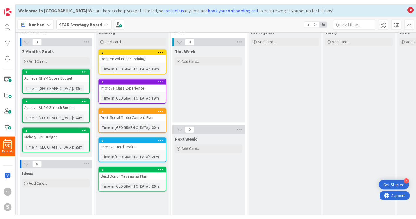
scroll to position [16, 0]
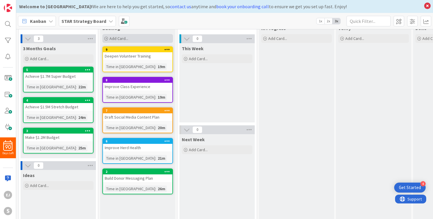
click at [121, 39] on span "Add Card..." at bounding box center [118, 38] width 19 height 5
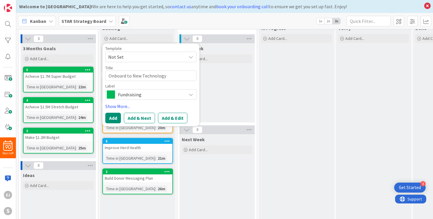
click at [190, 96] on icon at bounding box center [191, 94] width 5 height 5
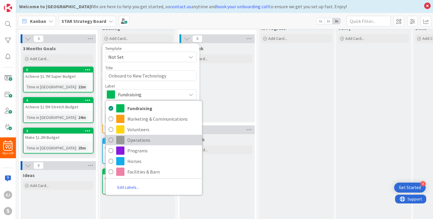
click at [150, 139] on span "Operations" at bounding box center [163, 140] width 72 height 9
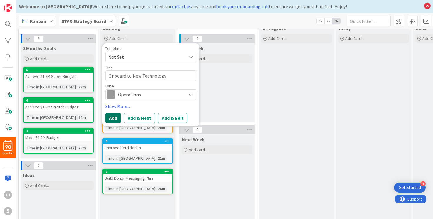
click at [114, 119] on button "Add" at bounding box center [113, 118] width 16 height 11
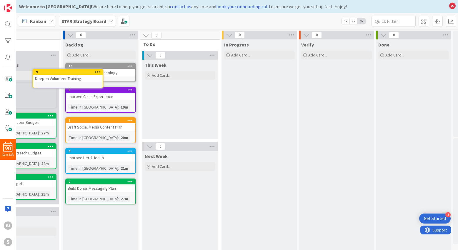
scroll to position [0, 0]
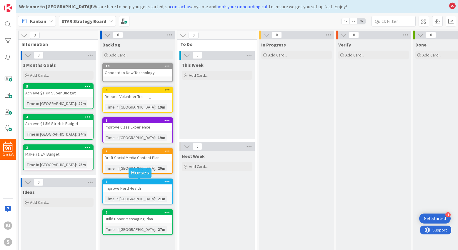
click at [141, 181] on div "6" at bounding box center [139, 182] width 67 height 4
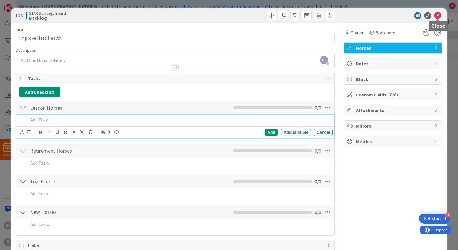
click at [416, 16] on icon at bounding box center [437, 15] width 7 height 7
